Goal: Task Accomplishment & Management: Complete application form

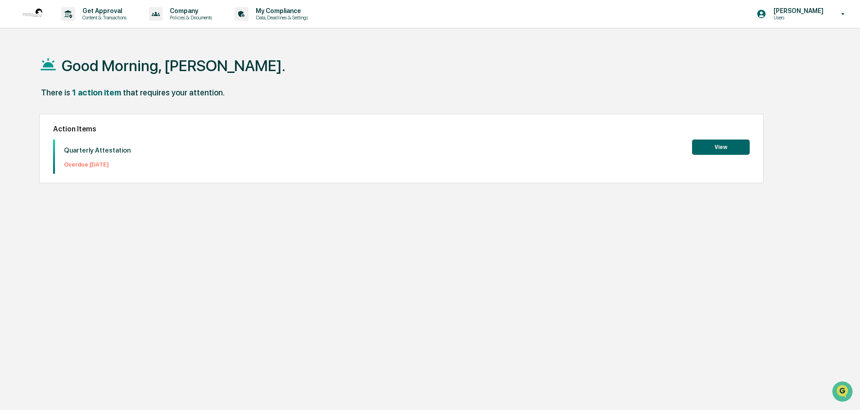
click at [722, 144] on button "View" at bounding box center [721, 147] width 58 height 15
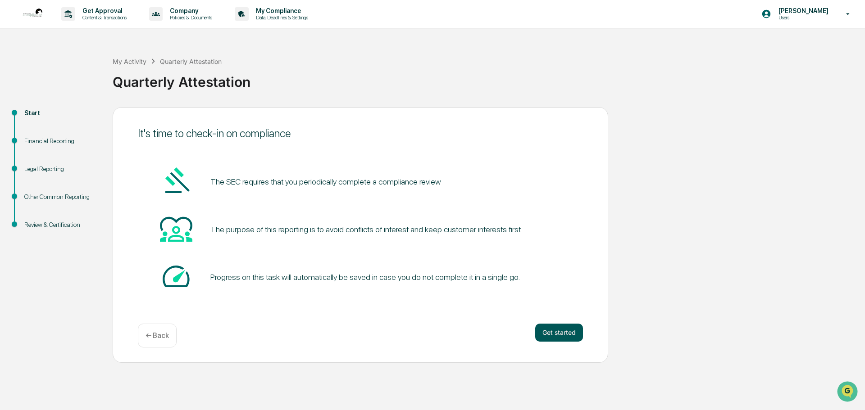
click at [567, 338] on button "Get started" at bounding box center [559, 333] width 48 height 18
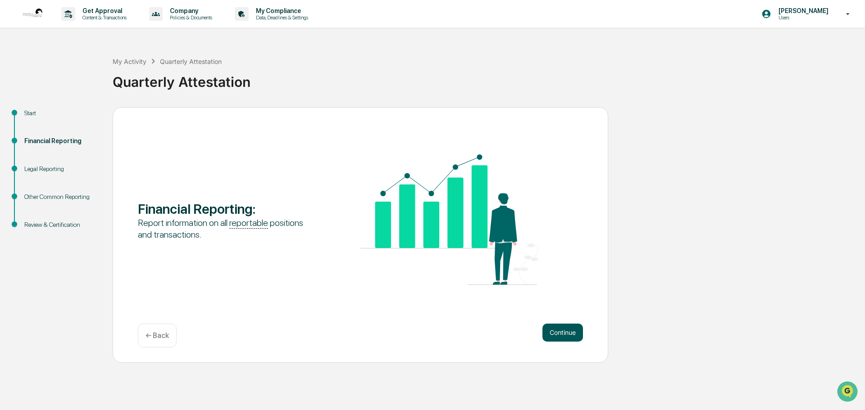
click at [571, 331] on button "Continue" at bounding box center [562, 333] width 41 height 18
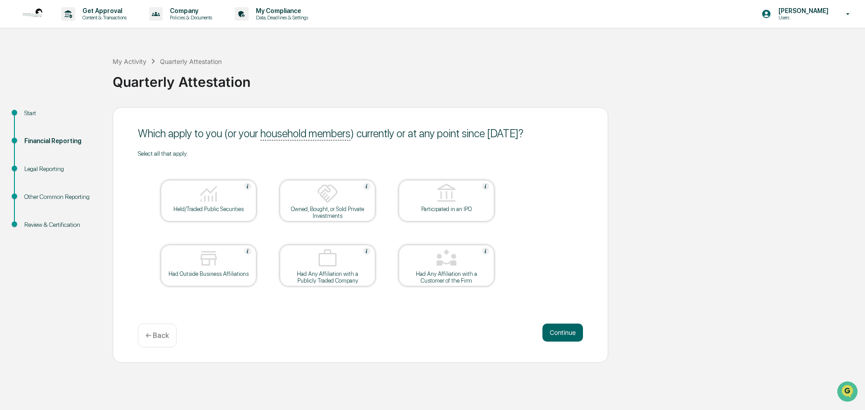
click at [183, 212] on div "Held/Traded Public Securities" at bounding box center [208, 209] width 81 height 7
click at [563, 330] on button "Continue" at bounding box center [562, 333] width 41 height 18
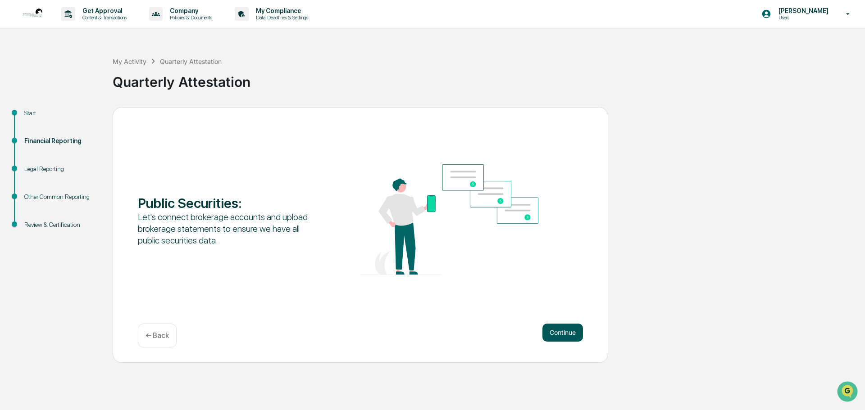
click at [560, 326] on button "Continue" at bounding box center [562, 333] width 41 height 18
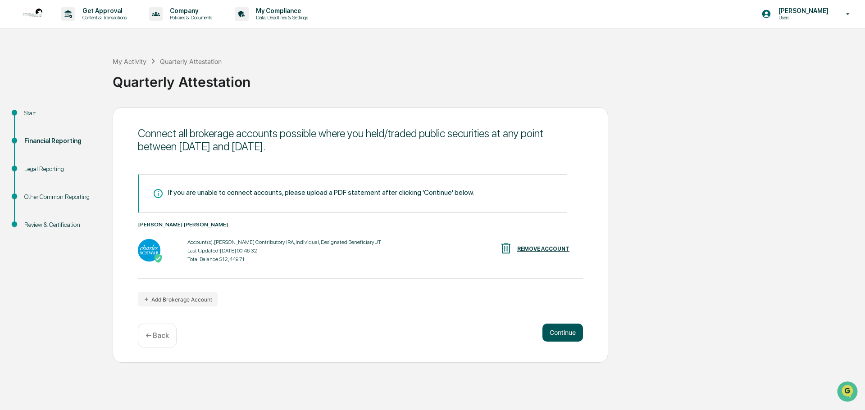
click at [568, 337] on button "Continue" at bounding box center [562, 333] width 41 height 18
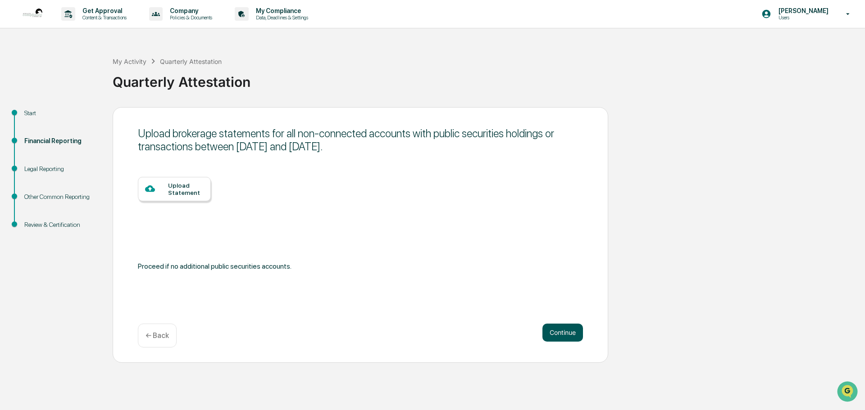
click at [555, 332] on button "Continue" at bounding box center [562, 333] width 41 height 18
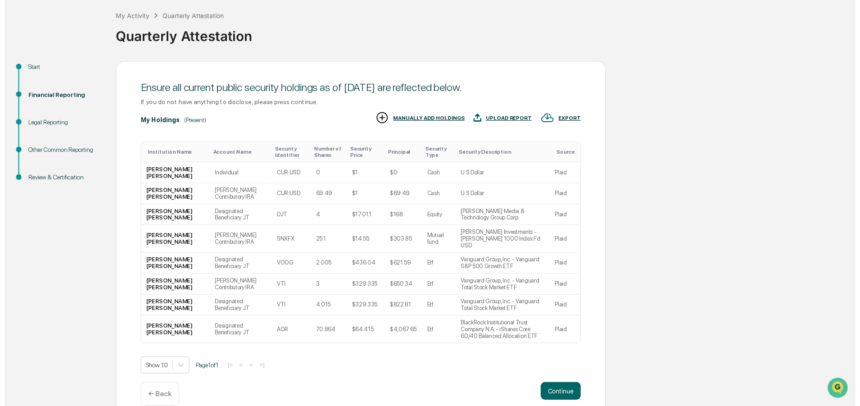
scroll to position [47, 0]
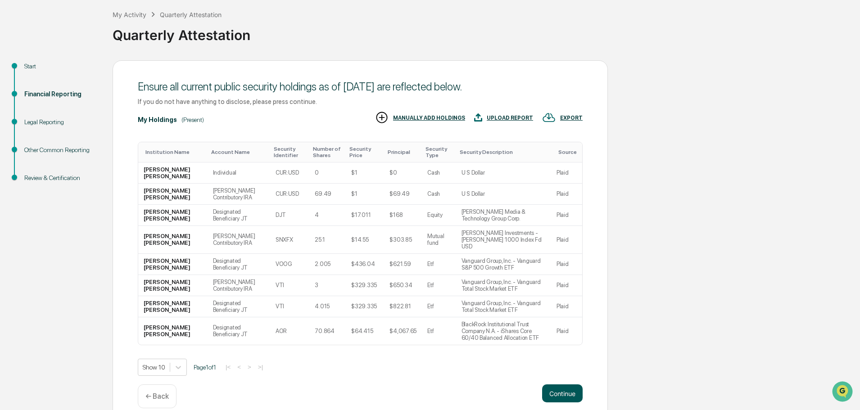
click at [571, 385] on button "Continue" at bounding box center [562, 394] width 41 height 18
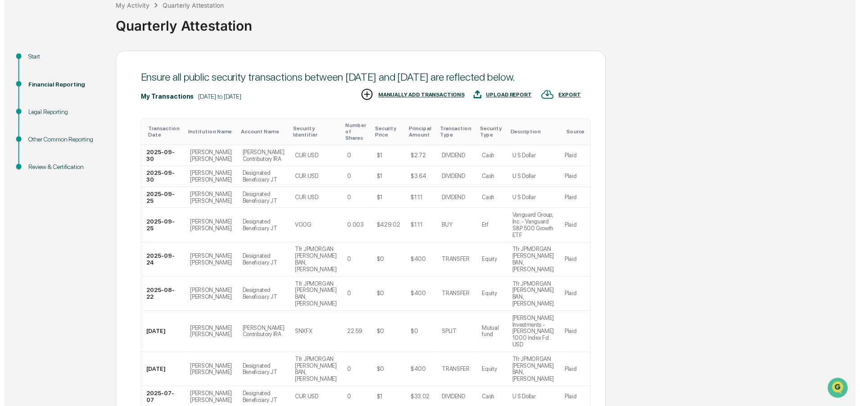
scroll to position [143, 0]
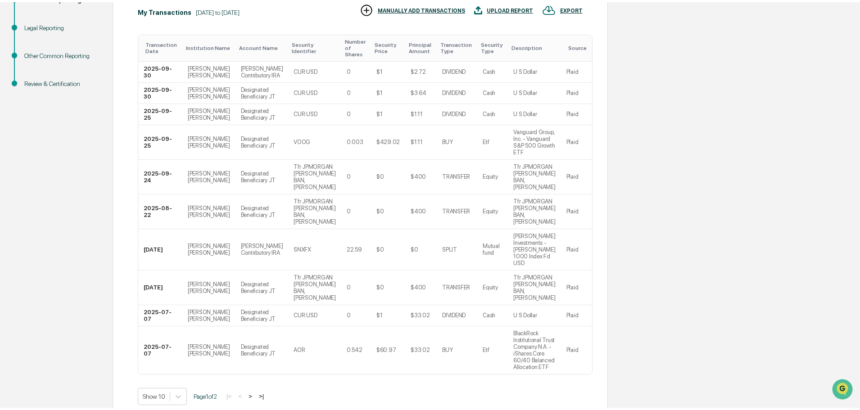
scroll to position [0, 0]
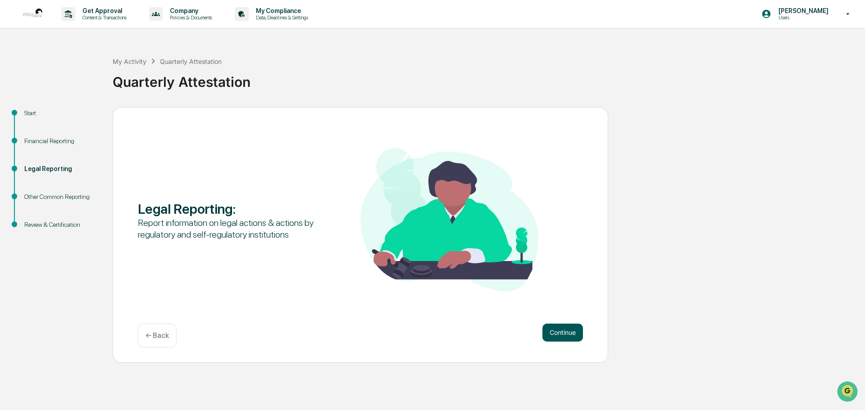
click at [569, 339] on button "Continue" at bounding box center [562, 333] width 41 height 18
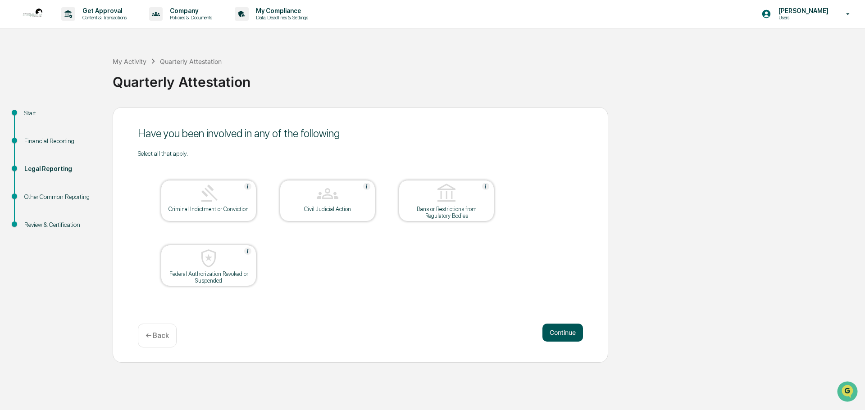
click at [563, 327] on button "Continue" at bounding box center [562, 333] width 41 height 18
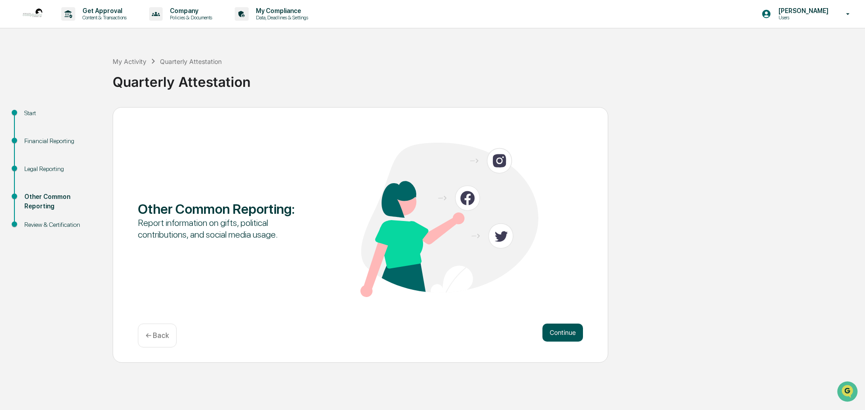
click at [563, 325] on button "Continue" at bounding box center [562, 333] width 41 height 18
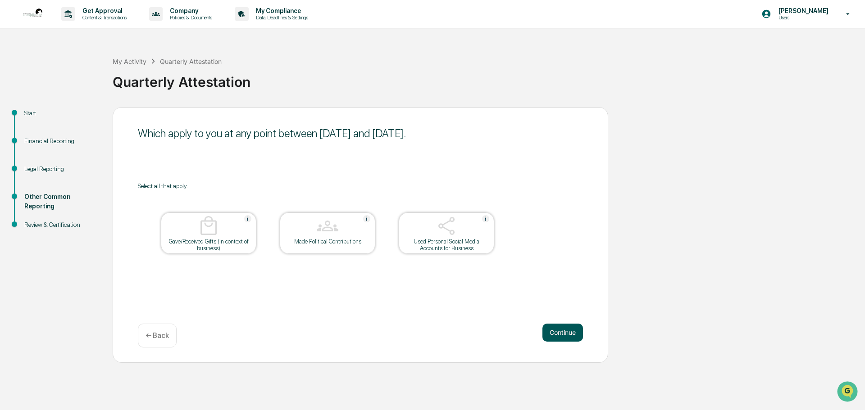
click at [574, 329] on button "Continue" at bounding box center [562, 333] width 41 height 18
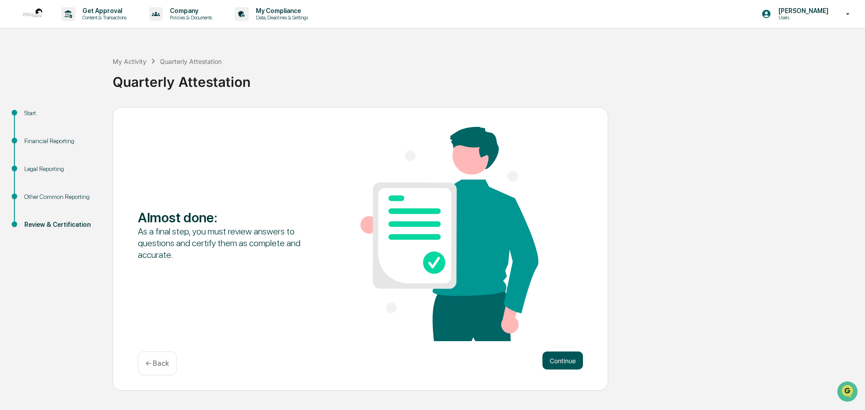
click at [556, 359] on button "Continue" at bounding box center [562, 361] width 41 height 18
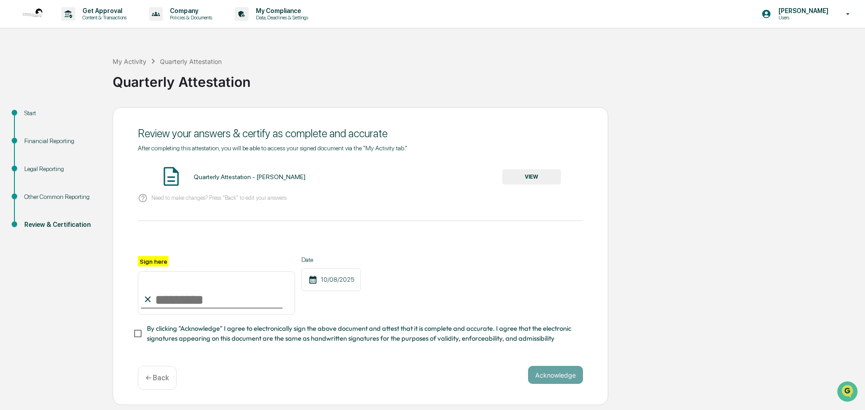
click at [188, 299] on input "Sign here" at bounding box center [216, 293] width 157 height 43
type input "**********"
click at [561, 379] on button "Acknowledge" at bounding box center [555, 375] width 55 height 18
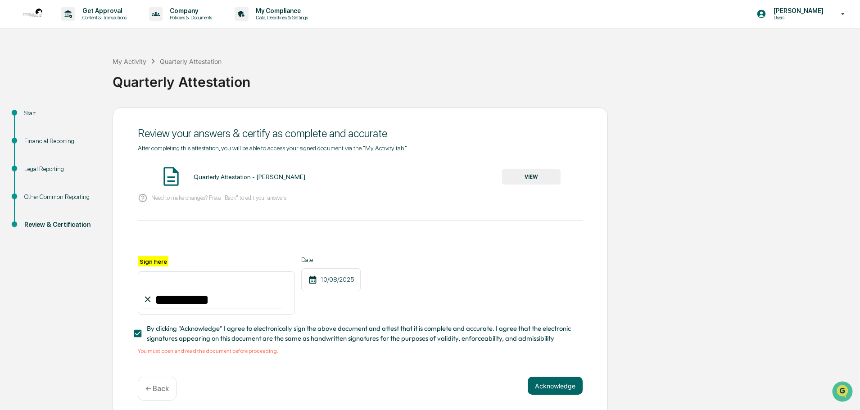
click at [542, 182] on button "VIEW" at bounding box center [531, 176] width 59 height 15
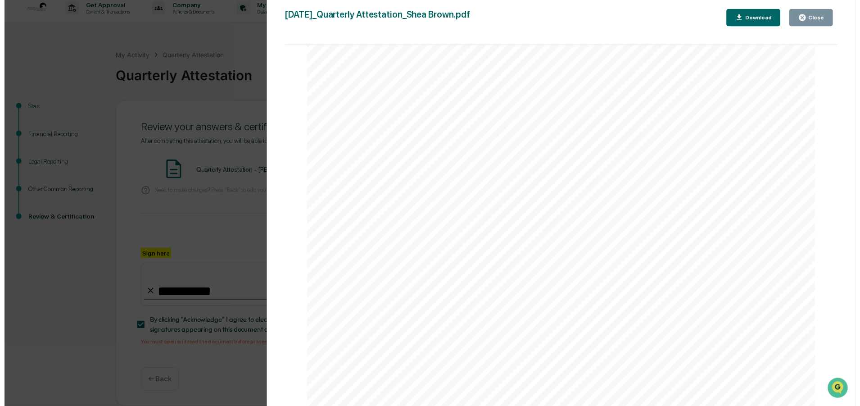
scroll to position [9, 0]
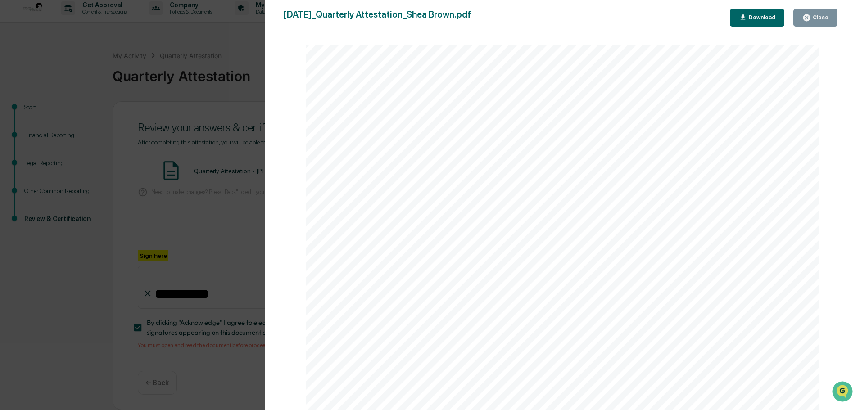
click at [828, 15] on div "Close" at bounding box center [820, 17] width 18 height 6
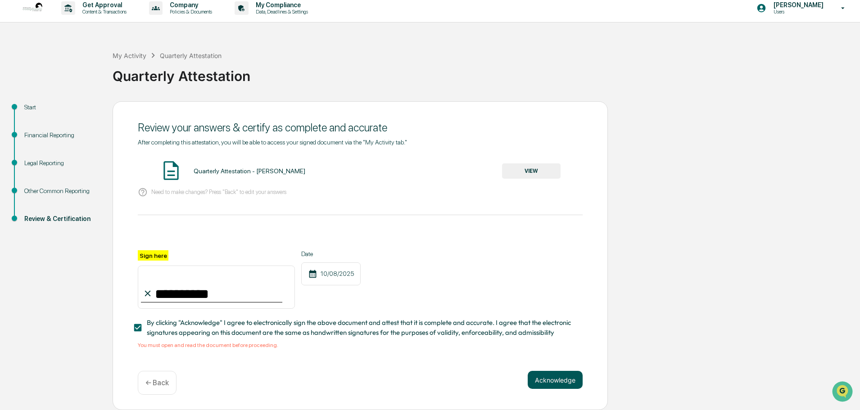
click at [560, 382] on button "Acknowledge" at bounding box center [555, 380] width 55 height 18
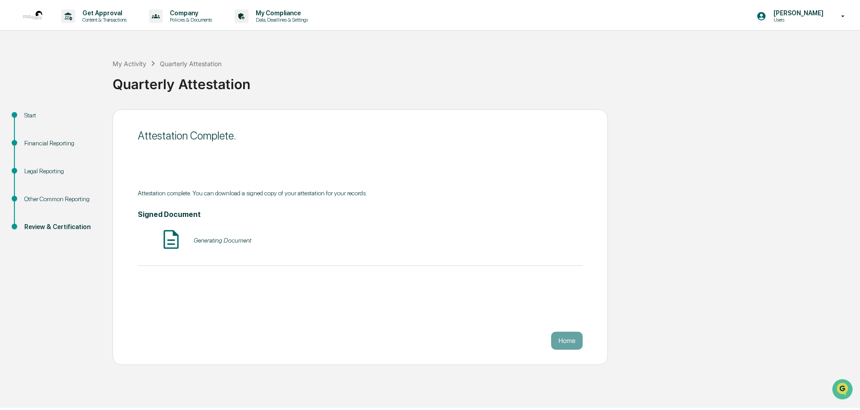
scroll to position [0, 0]
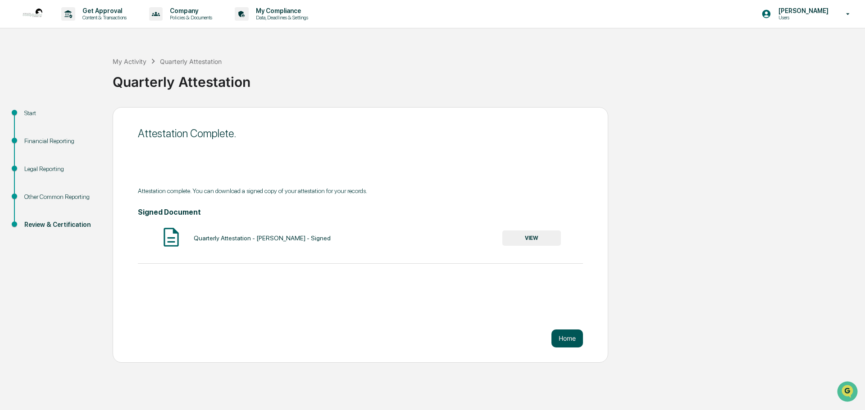
click at [567, 334] on button "Home" at bounding box center [567, 339] width 32 height 18
